Goal: Obtain resource: Download file/media

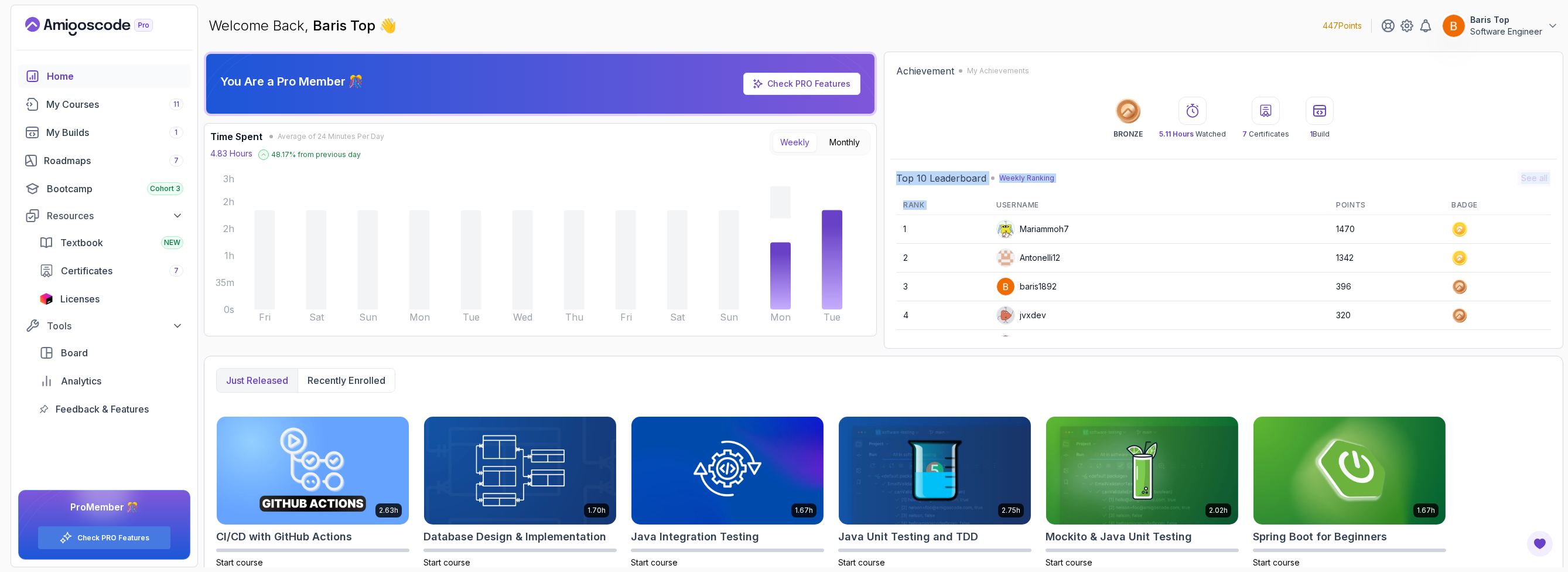
drag, startPoint x: 891, startPoint y: 172, endPoint x: 1028, endPoint y: 202, distance: 140.2
click at [1012, 196] on div "Top 10 Leaderboard Weekly Ranking See all Rank Username Points Badge 1 Mariammo…" at bounding box center [1223, 253] width 667 height 178
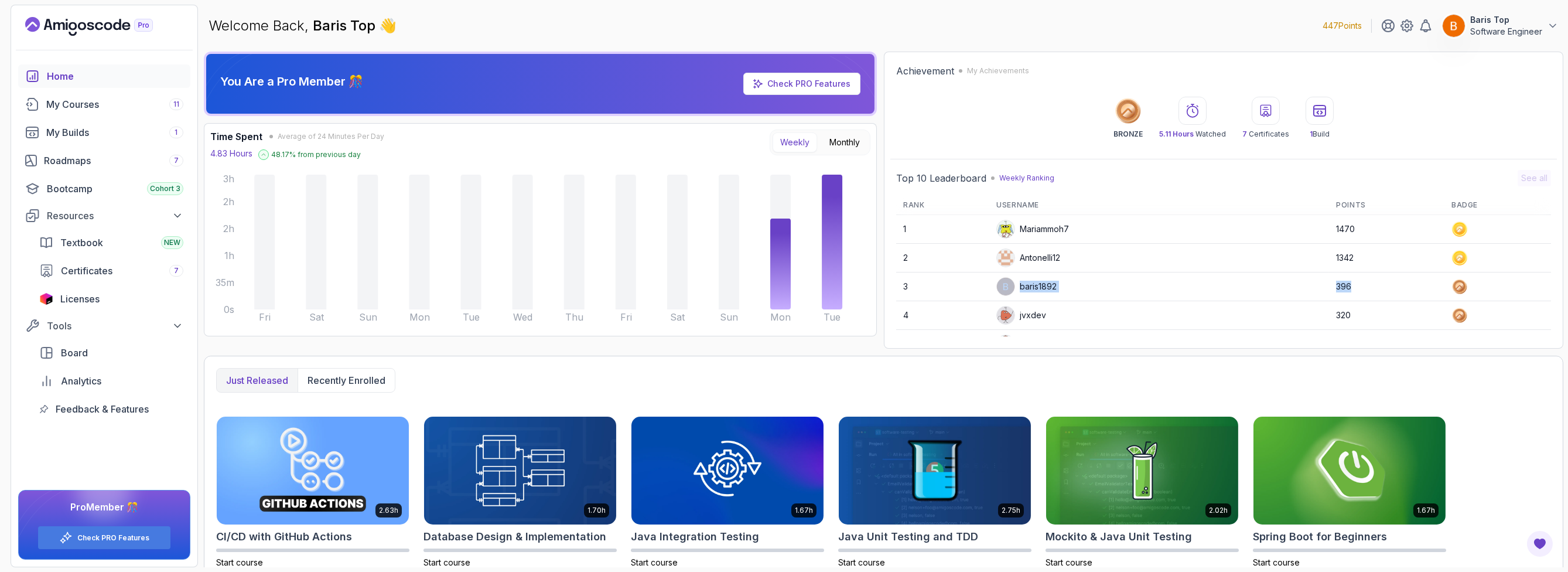
drag, startPoint x: 1350, startPoint y: 283, endPoint x: 985, endPoint y: 284, distance: 365.0
click at [985, 284] on tr "3 baris1892 396" at bounding box center [1223, 286] width 655 height 29
drag, startPoint x: 1361, startPoint y: 257, endPoint x: 1331, endPoint y: 252, distance: 30.4
click at [1331, 252] on td "1342" at bounding box center [1387, 258] width 116 height 29
click at [1378, 256] on td "1342" at bounding box center [1387, 258] width 116 height 29
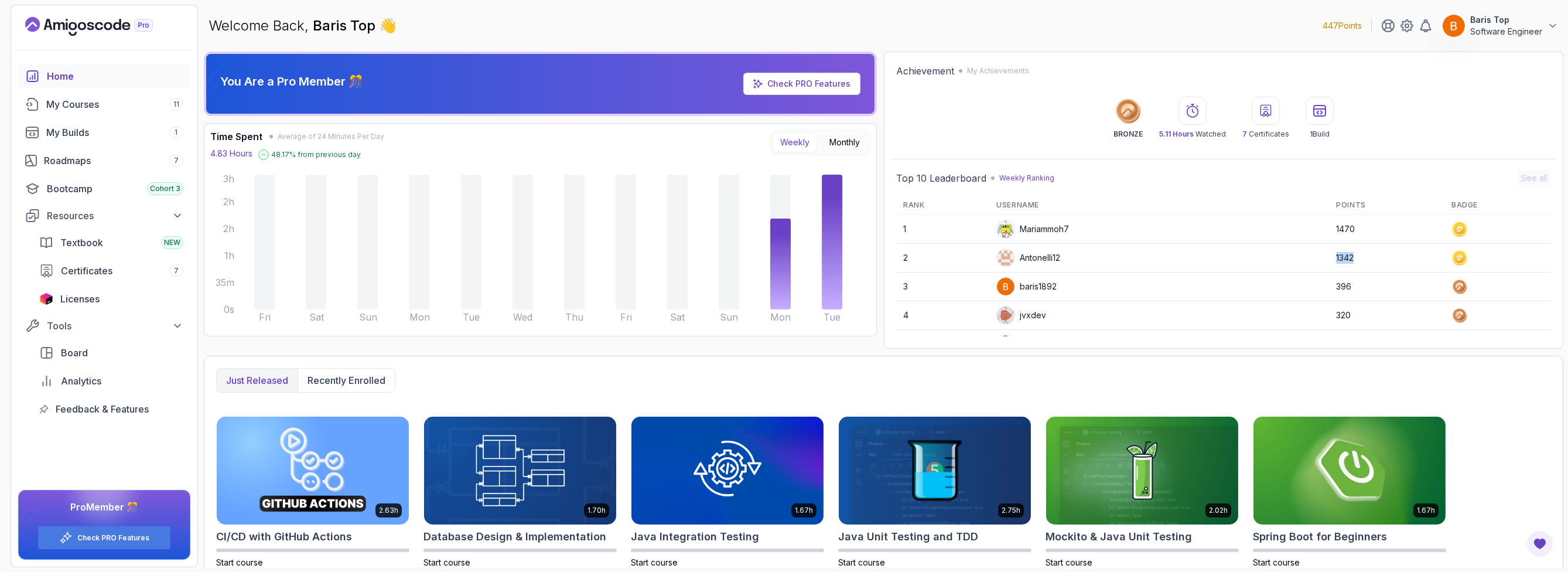
drag, startPoint x: 1359, startPoint y: 257, endPoint x: 1340, endPoint y: 250, distance: 20.2
click at [1329, 256] on td "1342" at bounding box center [1387, 258] width 116 height 29
drag, startPoint x: 1343, startPoint y: 227, endPoint x: 1328, endPoint y: 226, distance: 15.0
click at [1329, 226] on td "1470" at bounding box center [1387, 229] width 116 height 29
click at [132, 267] on div "Certificates 7" at bounding box center [122, 270] width 122 height 14
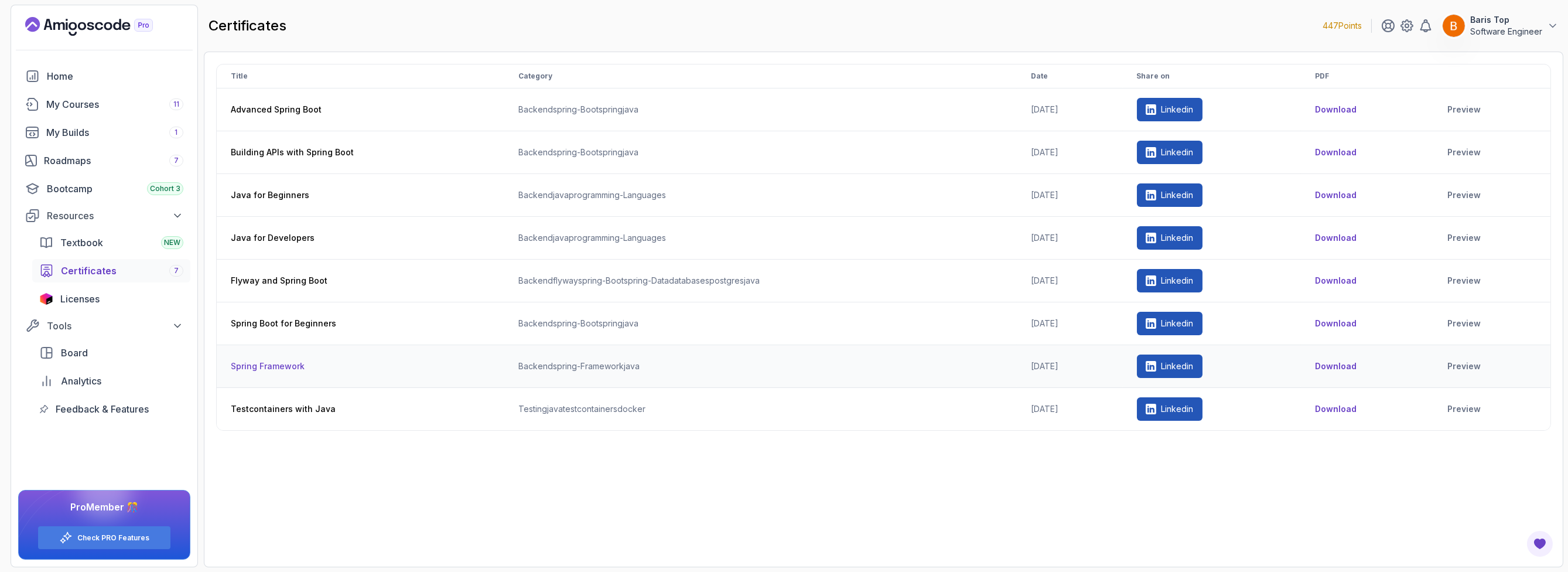
click at [1190, 371] on link "Linkedin" at bounding box center [1170, 366] width 66 height 23
drag, startPoint x: 312, startPoint y: 194, endPoint x: 223, endPoint y: 191, distance: 89.1
click at [223, 191] on th "Java for Beginners" at bounding box center [360, 196] width 287 height 43
drag, startPoint x: 1063, startPoint y: 194, endPoint x: 1038, endPoint y: 194, distance: 25.0
click at [1038, 194] on td "2025-09-29" at bounding box center [1070, 196] width 106 height 43
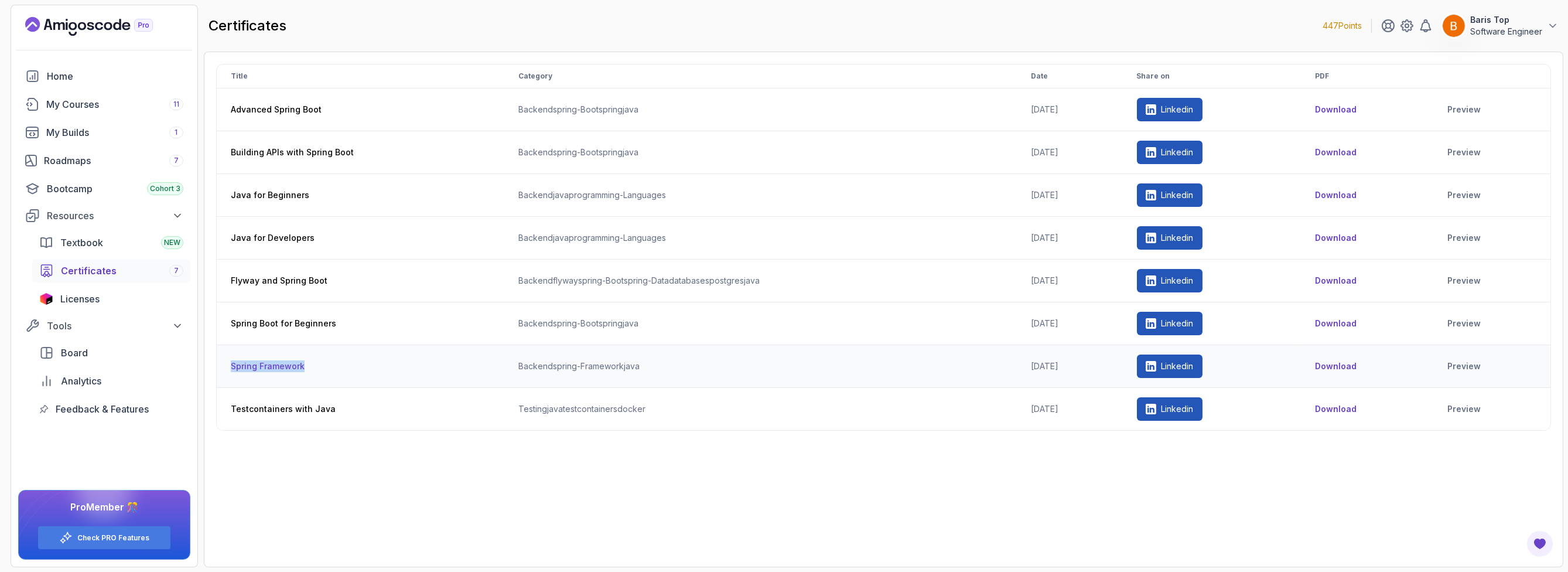
drag, startPoint x: 303, startPoint y: 361, endPoint x: 228, endPoint y: 362, distance: 75.0
click at [228, 362] on th "Spring Framework" at bounding box center [360, 367] width 287 height 43
click at [346, 368] on th "Spring Framework" at bounding box center [360, 367] width 287 height 43
drag, startPoint x: 292, startPoint y: 369, endPoint x: 225, endPoint y: 365, distance: 67.1
click at [225, 365] on th "Spring Framework" at bounding box center [360, 367] width 287 height 43
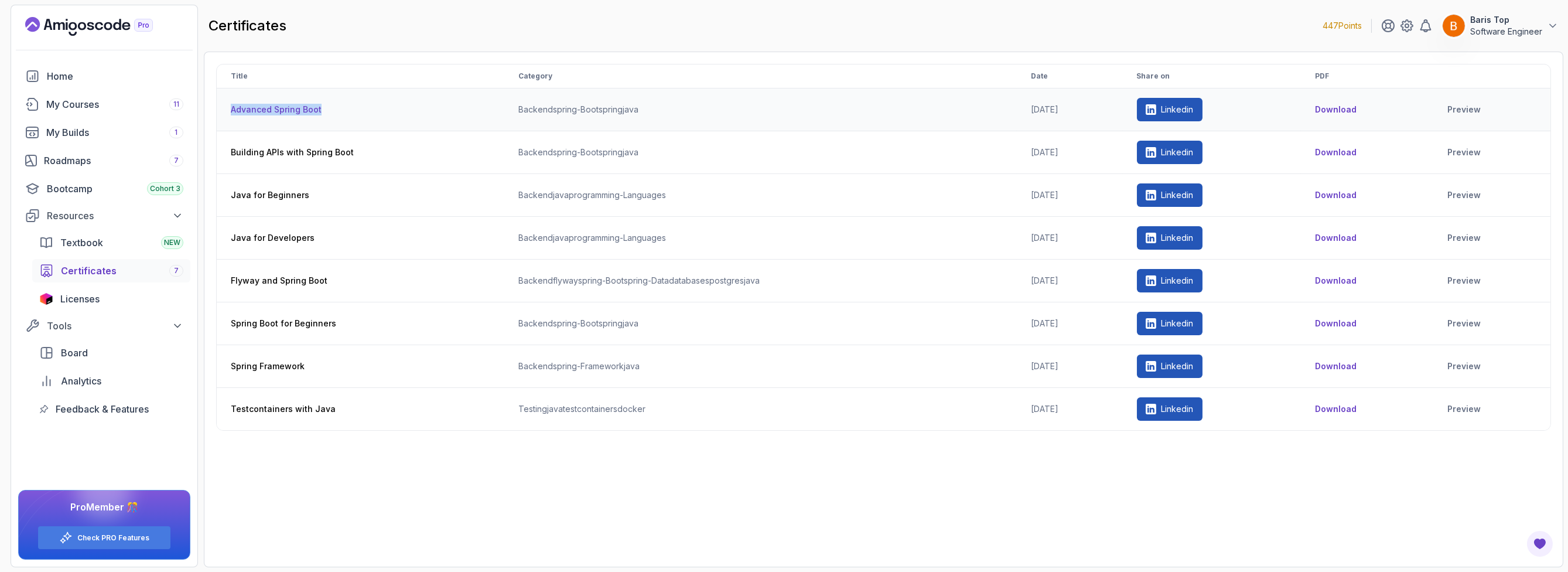
drag, startPoint x: 320, startPoint y: 110, endPoint x: 226, endPoint y: 110, distance: 94.0
click at [226, 110] on th "Advanced Spring Boot" at bounding box center [360, 110] width 287 height 43
click at [301, 184] on th "Java for Beginners" at bounding box center [360, 196] width 287 height 43
click at [294, 196] on th "Java for Beginners" at bounding box center [360, 196] width 287 height 43
click at [1353, 108] on button "Download" at bounding box center [1335, 109] width 41 height 12
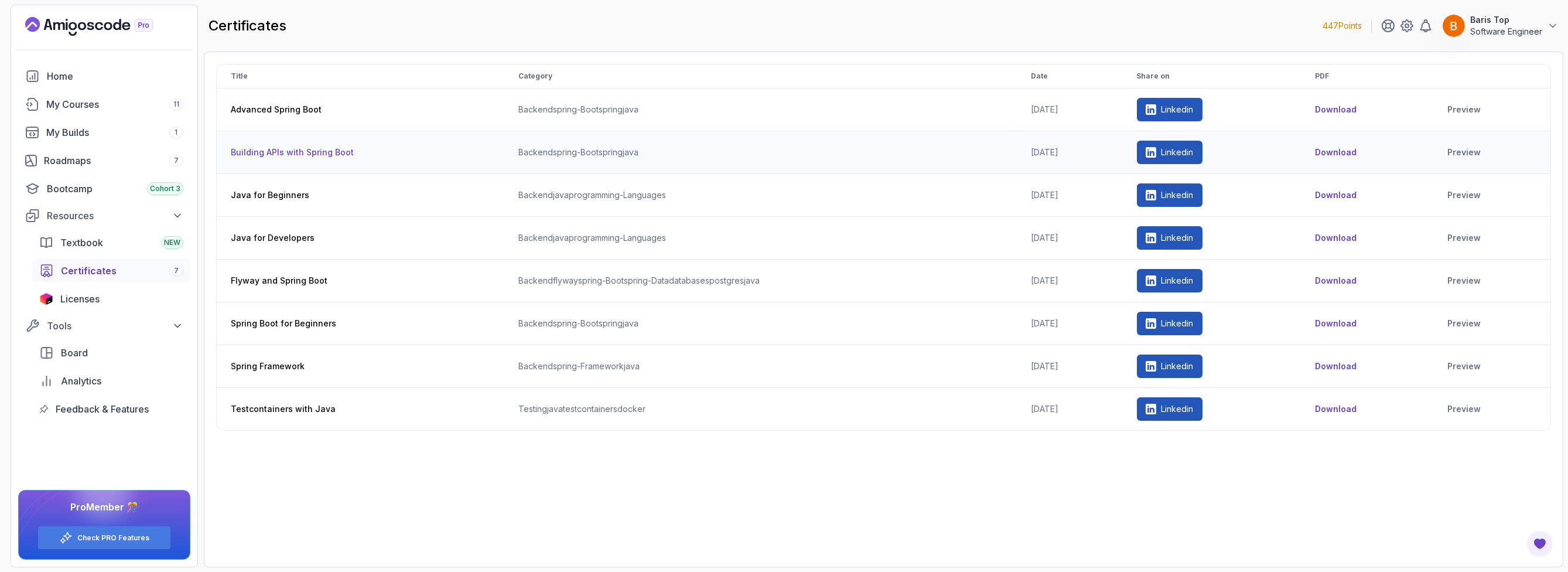
click at [1347, 152] on button "Download" at bounding box center [1335, 152] width 41 height 12
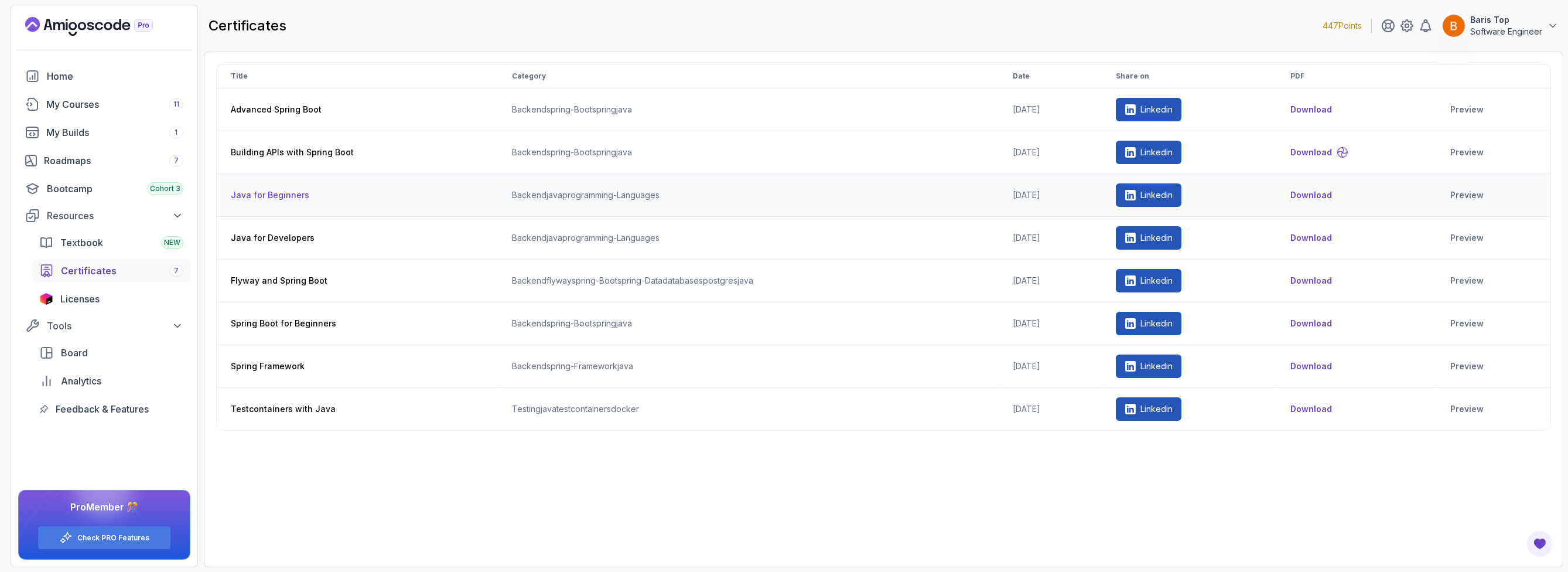
click at [1328, 192] on button "Download" at bounding box center [1311, 195] width 41 height 12
click at [1326, 237] on button "Download" at bounding box center [1311, 238] width 41 height 12
click at [1326, 278] on button "Download" at bounding box center [1311, 280] width 41 height 12
click at [1327, 324] on button "Download" at bounding box center [1311, 323] width 41 height 12
click at [1325, 364] on button "Download" at bounding box center [1311, 366] width 41 height 12
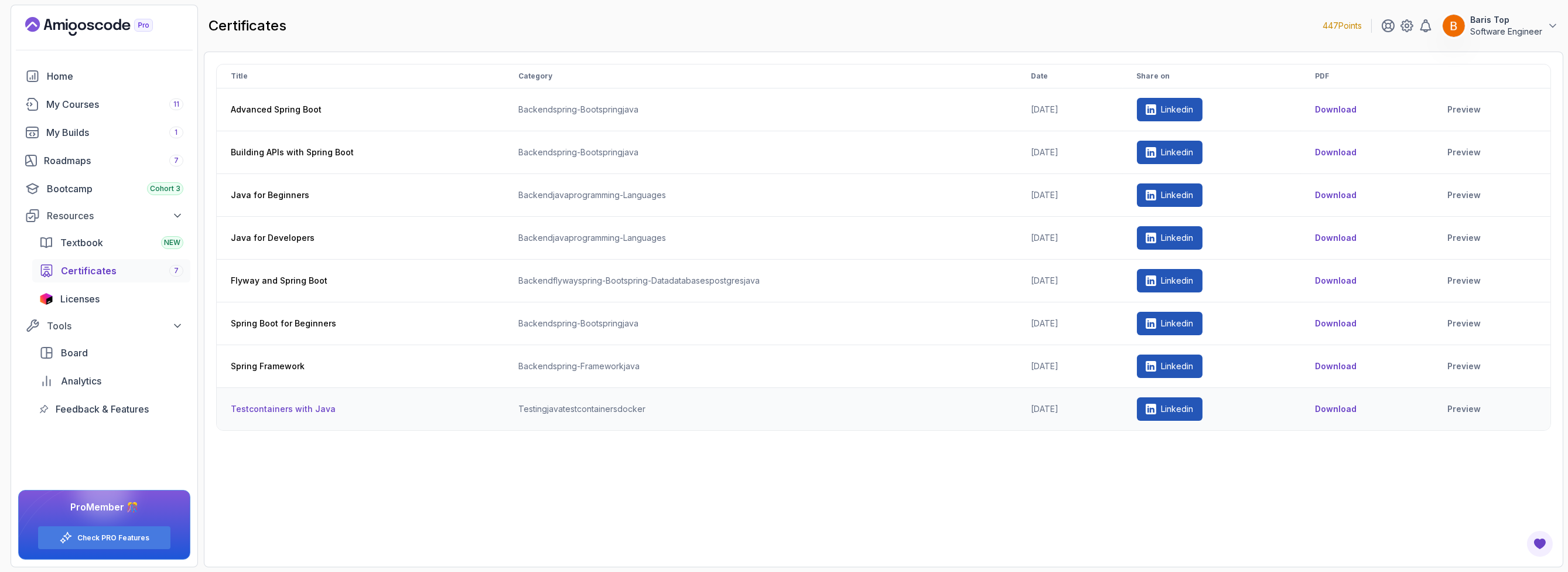
click at [1322, 408] on td "Download" at bounding box center [1367, 409] width 132 height 43
click at [1334, 408] on button "Download" at bounding box center [1335, 409] width 41 height 12
click at [486, 460] on div "Title Category Date Share on PDF Advanced Spring Boot backend spring-boot sprin…" at bounding box center [883, 309] width 1335 height 491
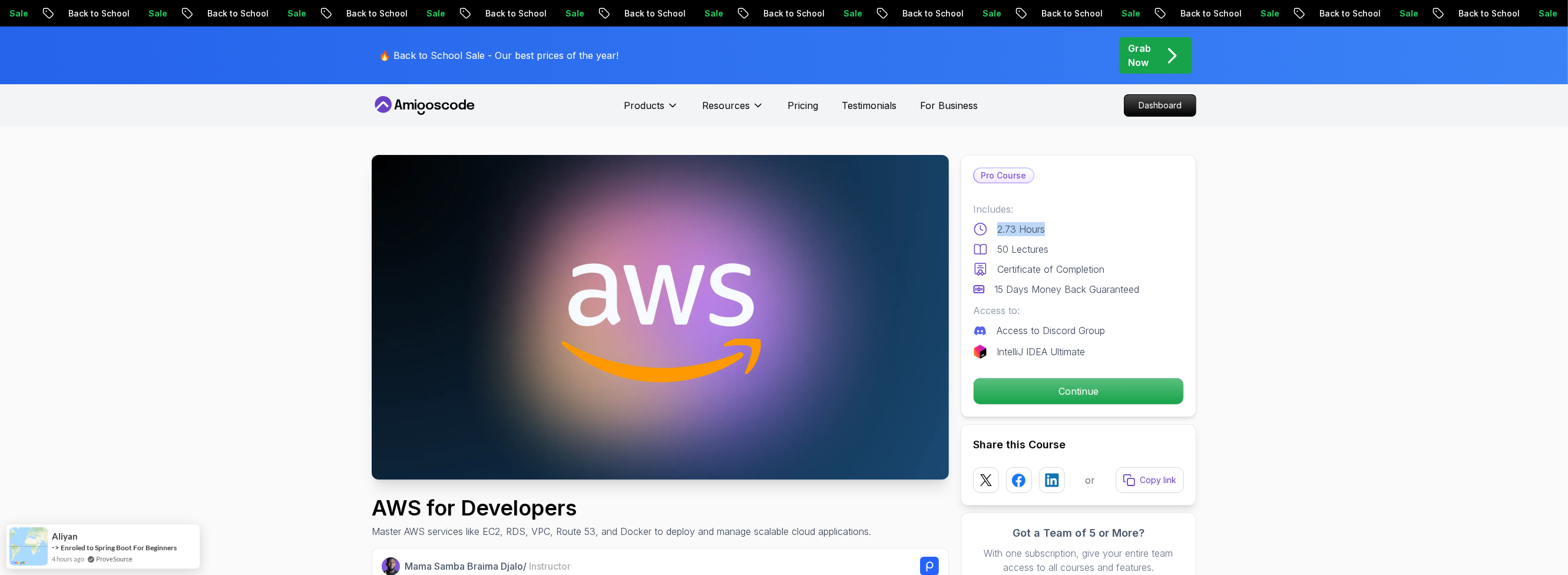
drag, startPoint x: 1014, startPoint y: 228, endPoint x: 983, endPoint y: 228, distance: 31.0
click at [983, 228] on div "2.73 Hours" at bounding box center [1078, 229] width 211 height 14
